Goal: Transaction & Acquisition: Purchase product/service

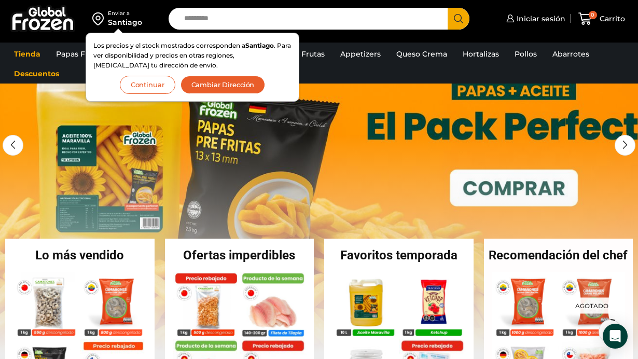
scroll to position [83, 0]
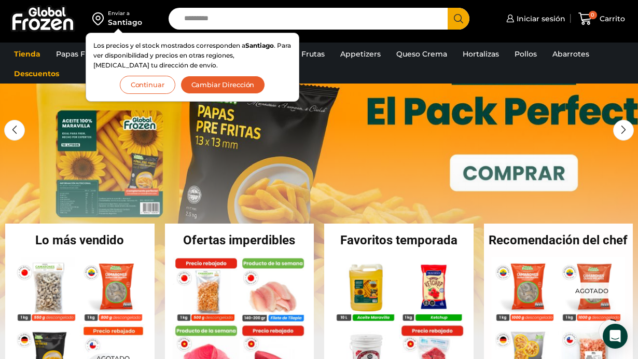
click at [146, 86] on button "Continuar" at bounding box center [148, 85] width 56 height 18
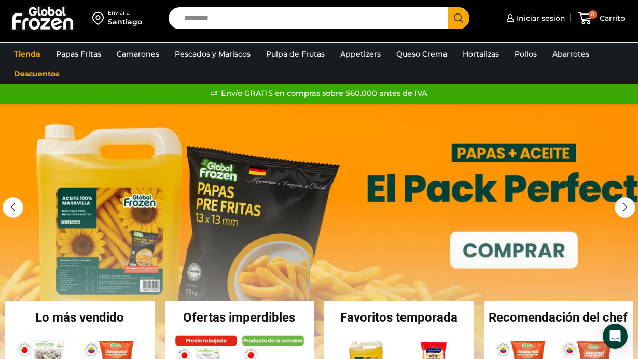
scroll to position [0, 0]
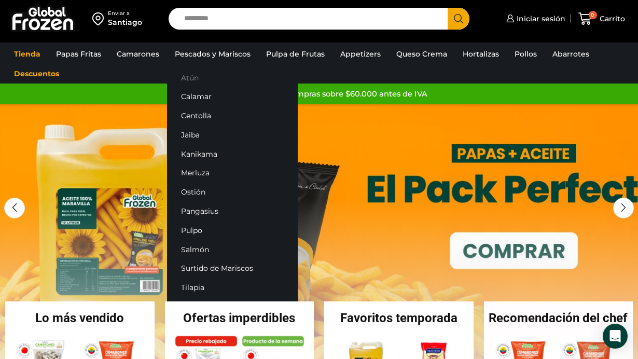
click at [206, 75] on link "Atún" at bounding box center [232, 77] width 131 height 19
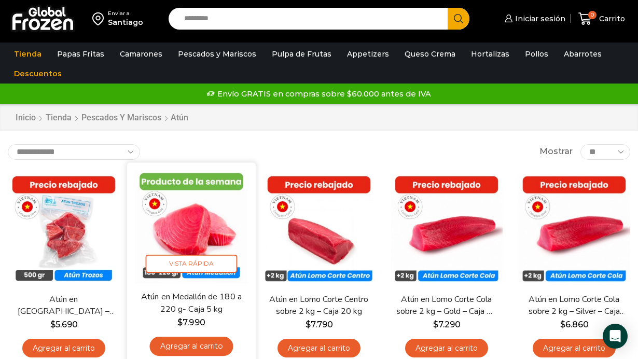
click at [210, 345] on link "Agregar al carrito" at bounding box center [191, 346] width 84 height 19
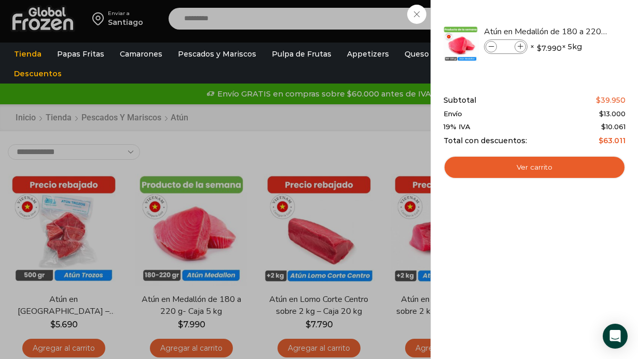
click at [576, 31] on div "1 [GEOGRAPHIC_DATA] 1 1 Shopping Cart *" at bounding box center [602, 19] width 52 height 24
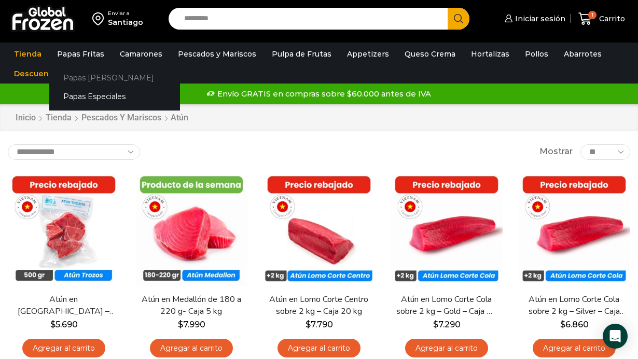
click at [90, 76] on link "Papas [PERSON_NAME]" at bounding box center [114, 77] width 131 height 19
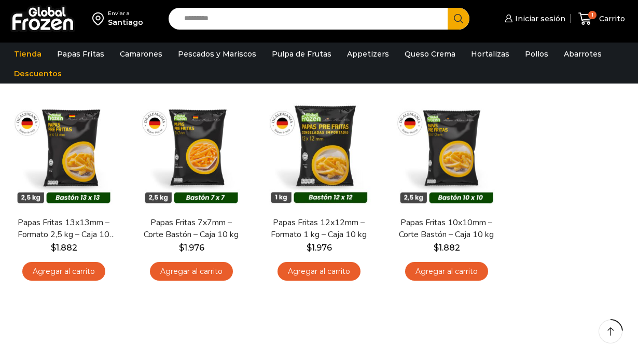
scroll to position [83, 0]
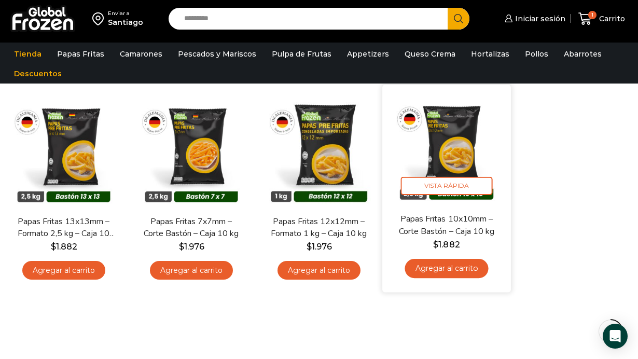
click at [448, 268] on link "Agregar al carrito" at bounding box center [447, 268] width 84 height 19
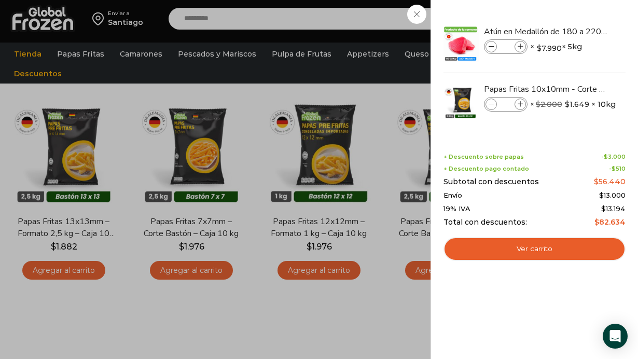
click at [576, 31] on div "2 Carrito 2 2 Shopping Cart *" at bounding box center [602, 19] width 52 height 24
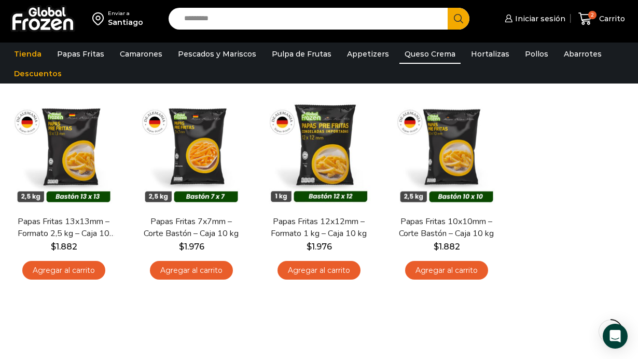
click at [403, 51] on link "Queso Crema" at bounding box center [430, 54] width 61 height 20
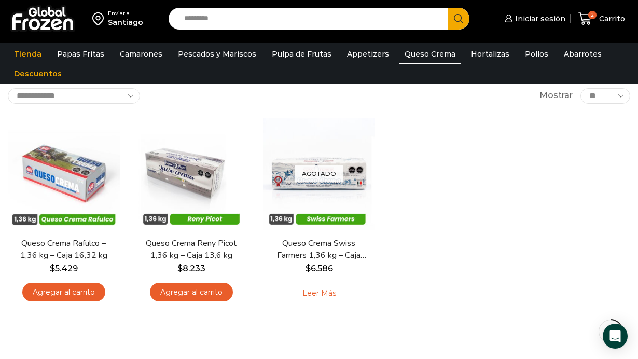
scroll to position [62, 0]
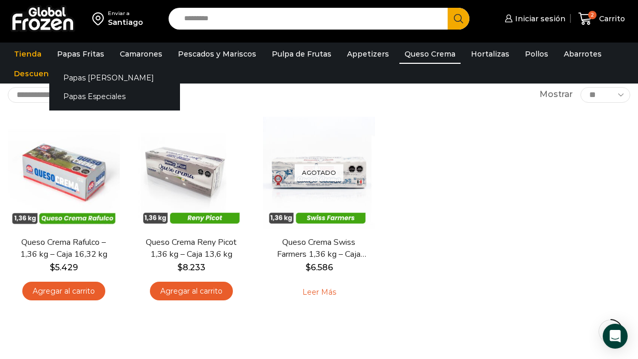
click at [75, 64] on div "Papas Bastón Papas Especiales" at bounding box center [114, 87] width 131 height 47
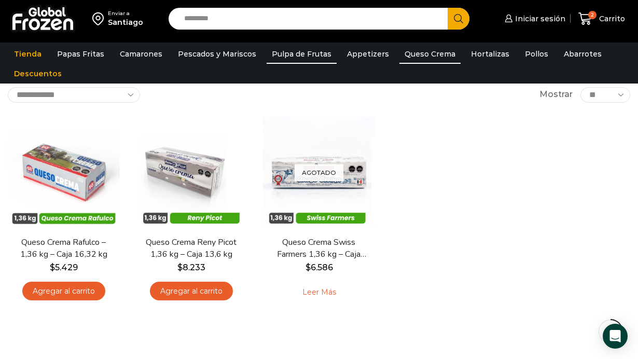
click at [306, 52] on link "Pulpa de Frutas" at bounding box center [302, 54] width 70 height 20
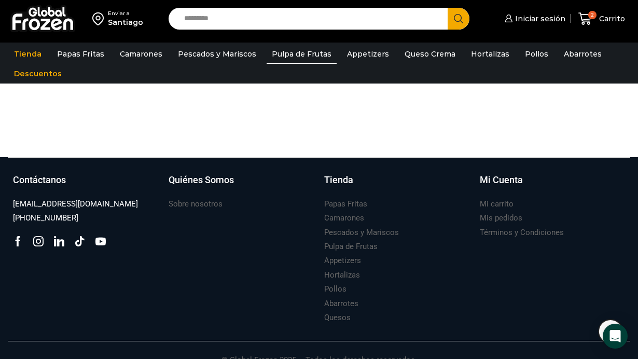
scroll to position [532, 0]
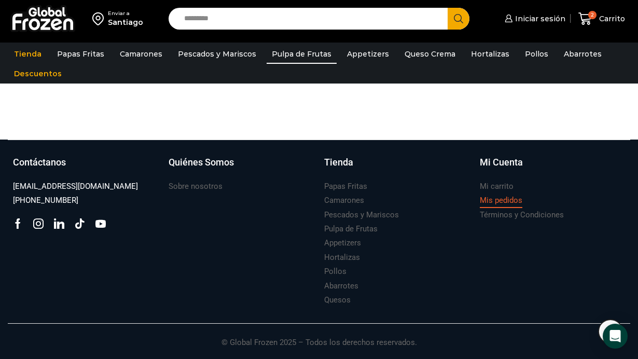
click at [502, 203] on h3 "Mis pedidos" at bounding box center [501, 200] width 43 height 11
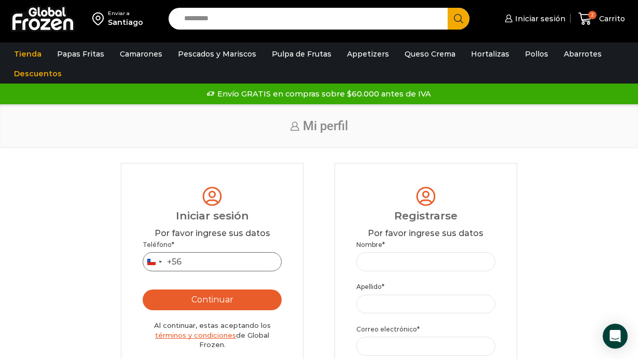
click at [227, 262] on input "Teléfono *" at bounding box center [212, 261] width 139 height 19
type input "*********"
click at [229, 290] on button "Continuar" at bounding box center [212, 300] width 139 height 21
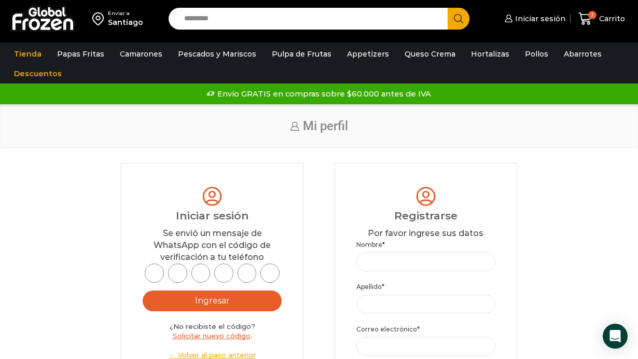
click at [162, 273] on input "text" at bounding box center [154, 273] width 19 height 19
type input "*"
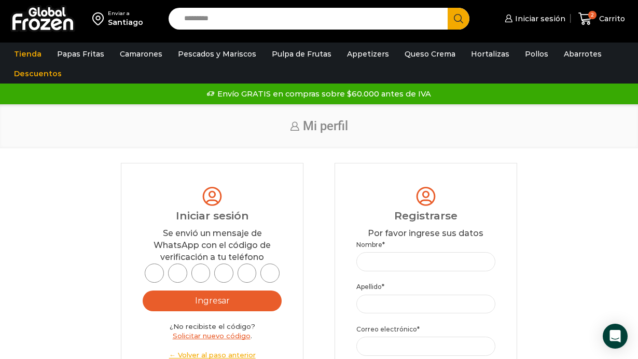
type input "*"
click at [221, 297] on button "Ingresar" at bounding box center [212, 301] width 139 height 21
click at [272, 272] on input "*" at bounding box center [270, 273] width 19 height 19
type input "*"
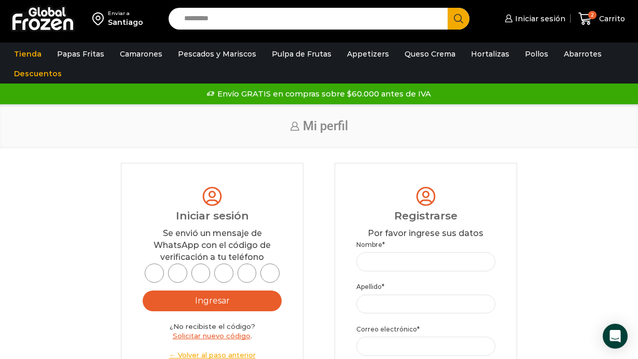
scroll to position [0, 0]
click at [156, 273] on input "*" at bounding box center [154, 273] width 19 height 19
type input "*"
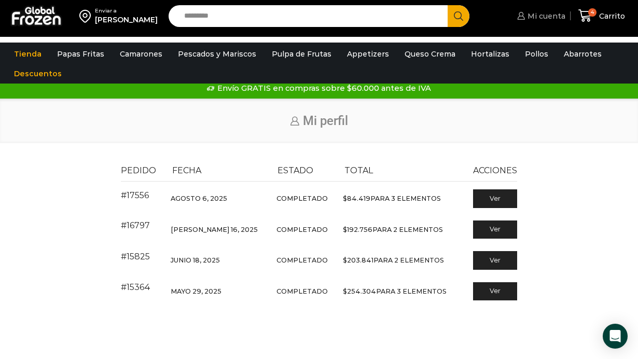
click at [538, 21] on span "Mi cuenta" at bounding box center [545, 16] width 40 height 10
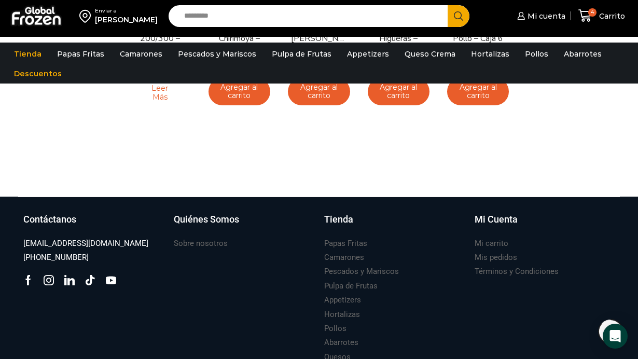
scroll to position [370, 0]
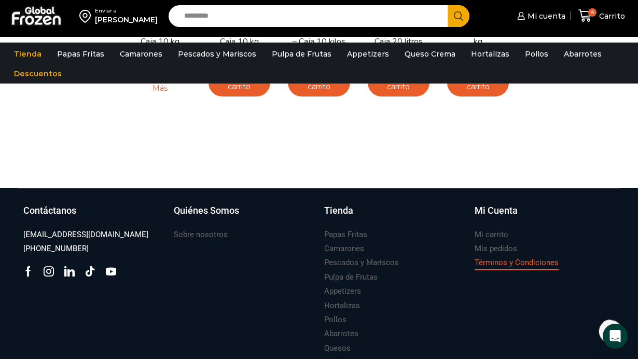
click at [509, 263] on h3 "Términos y Condiciones" at bounding box center [517, 262] width 84 height 11
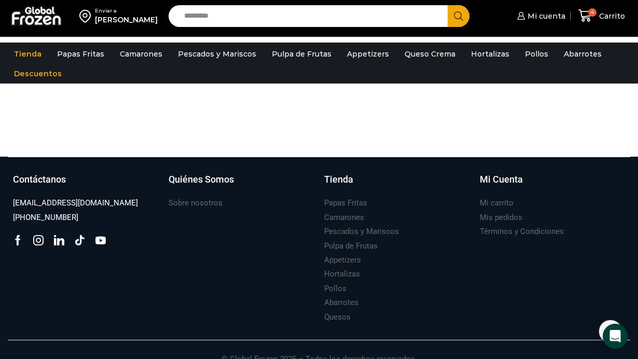
scroll to position [1351, 0]
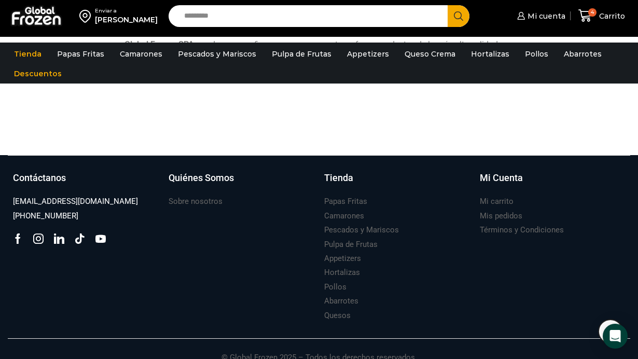
click at [115, 15] on div "Enviar a" at bounding box center [126, 10] width 63 height 7
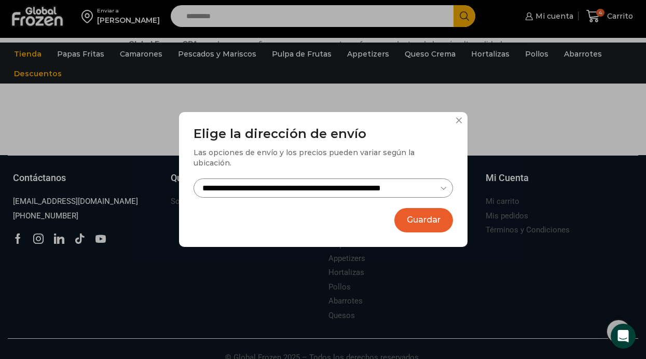
click at [418, 213] on button "Guardar" at bounding box center [423, 220] width 59 height 24
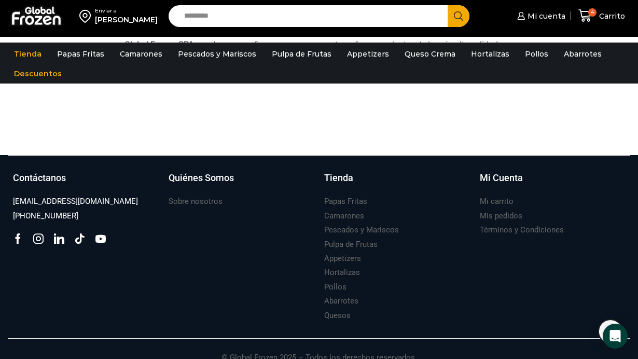
scroll to position [1330, 0]
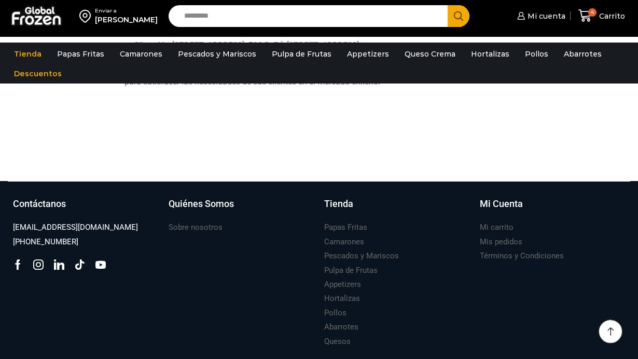
scroll to position [1330, 0]
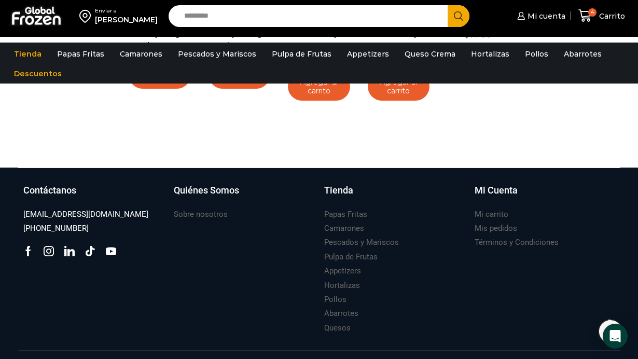
scroll to position [430, 0]
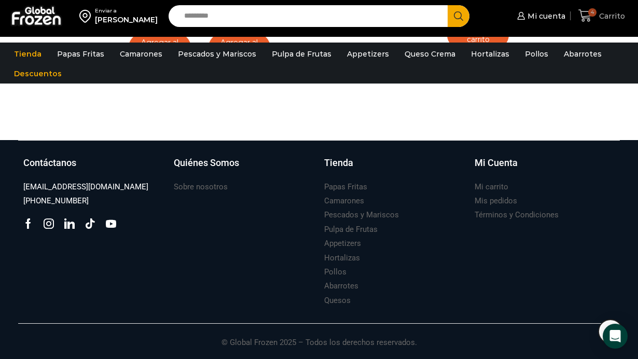
click at [610, 19] on span "Carrito" at bounding box center [611, 16] width 29 height 10
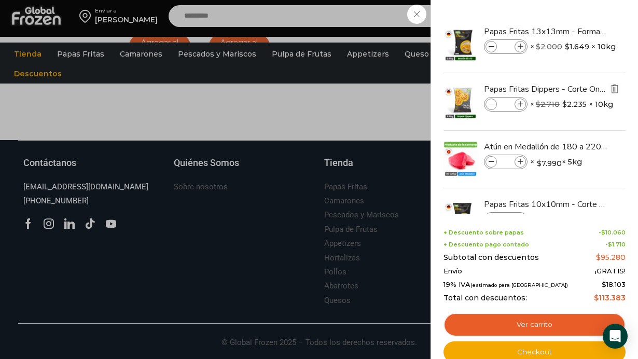
click at [615, 91] on img "Eliminar Papas Fritas Dippers - Corte Ondulado - Caja 10 kg del carrito" at bounding box center [614, 88] width 9 height 9
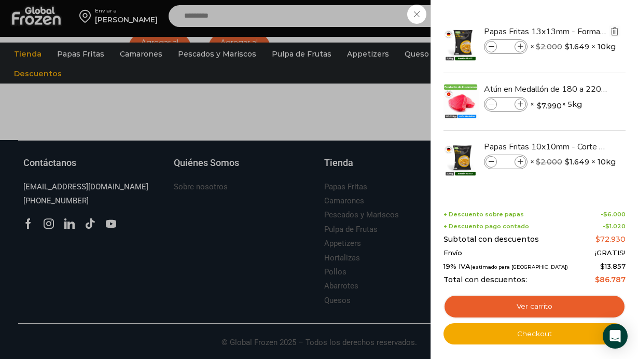
click at [615, 34] on img "Eliminar Papas Fritas 13x13mm - Formato 2,5 kg - Caja 10 kg del carrito" at bounding box center [614, 30] width 9 height 9
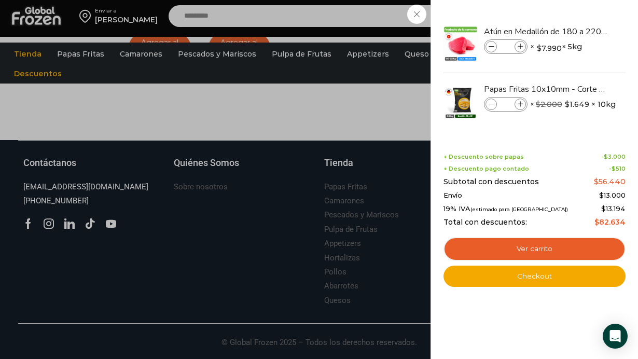
click at [576, 28] on div "2 Carrito 2 2 Shopping Cart *" at bounding box center [602, 16] width 52 height 24
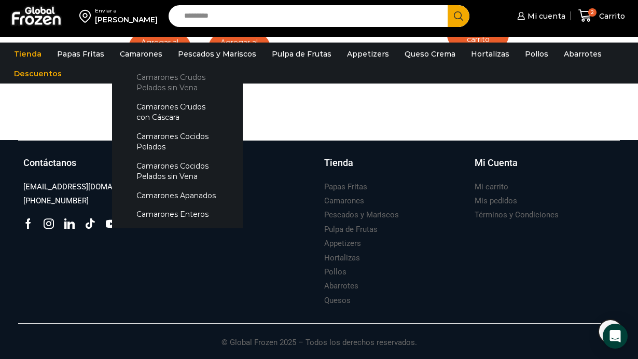
click at [165, 80] on link "Camarones Crudos Pelados sin Vena" at bounding box center [177, 83] width 110 height 30
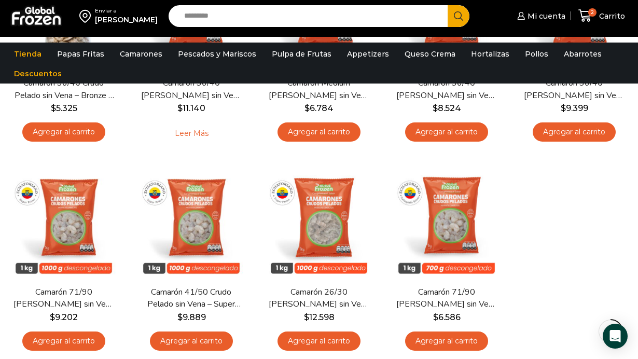
scroll to position [228, 0]
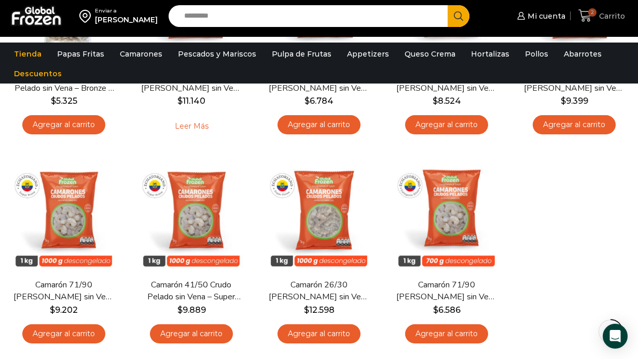
click at [600, 17] on span "Carrito" at bounding box center [611, 16] width 29 height 10
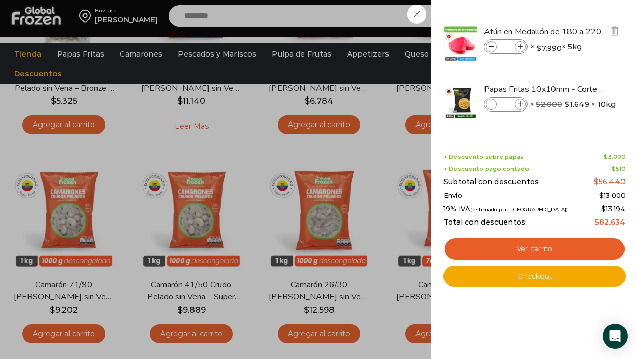
click at [522, 50] on span at bounding box center [520, 46] width 11 height 11
type input "*"
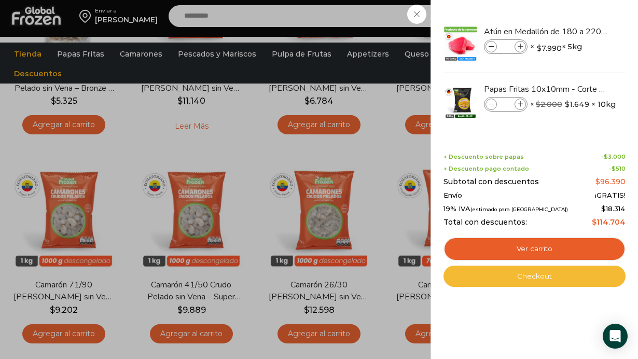
click at [539, 275] on link "Checkout" at bounding box center [535, 277] width 182 height 22
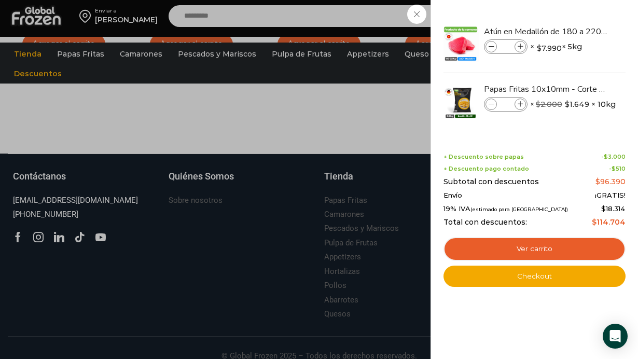
scroll to position [532, 0]
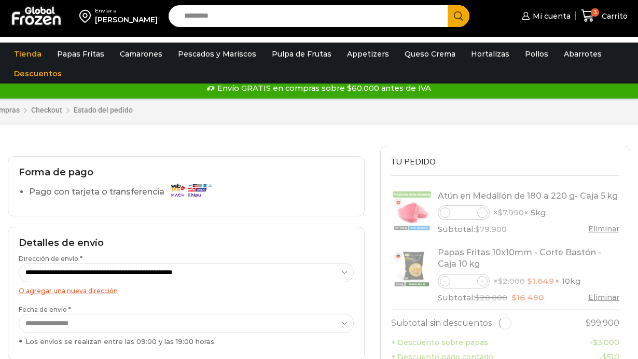
click at [87, 196] on label "Pago con tarjeta o transferencia" at bounding box center [123, 192] width 188 height 18
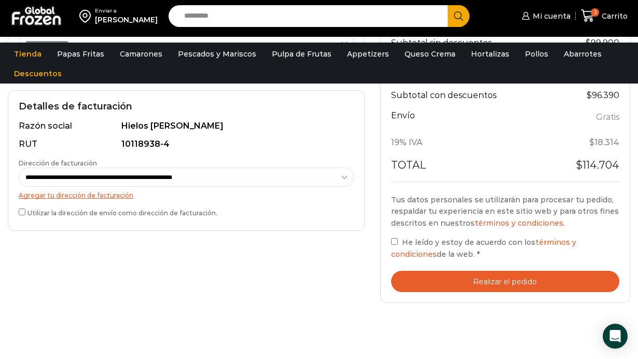
scroll to position [311, 0]
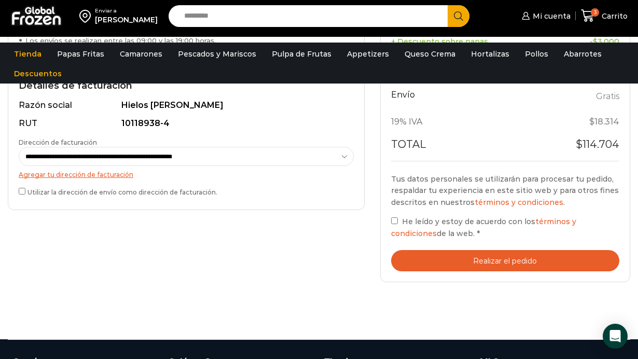
click at [466, 264] on button "Realizar el pedido" at bounding box center [505, 260] width 229 height 21
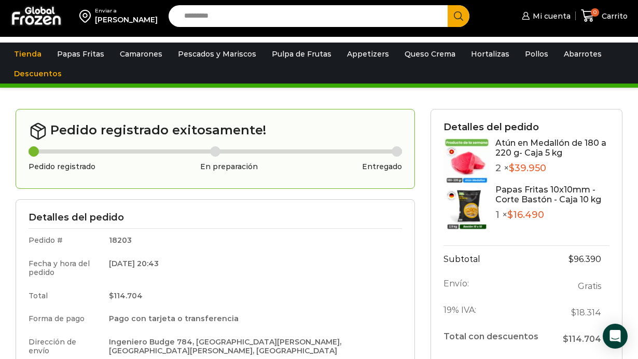
scroll to position [21, 0]
